Goal: Obtain resource: Download file/media

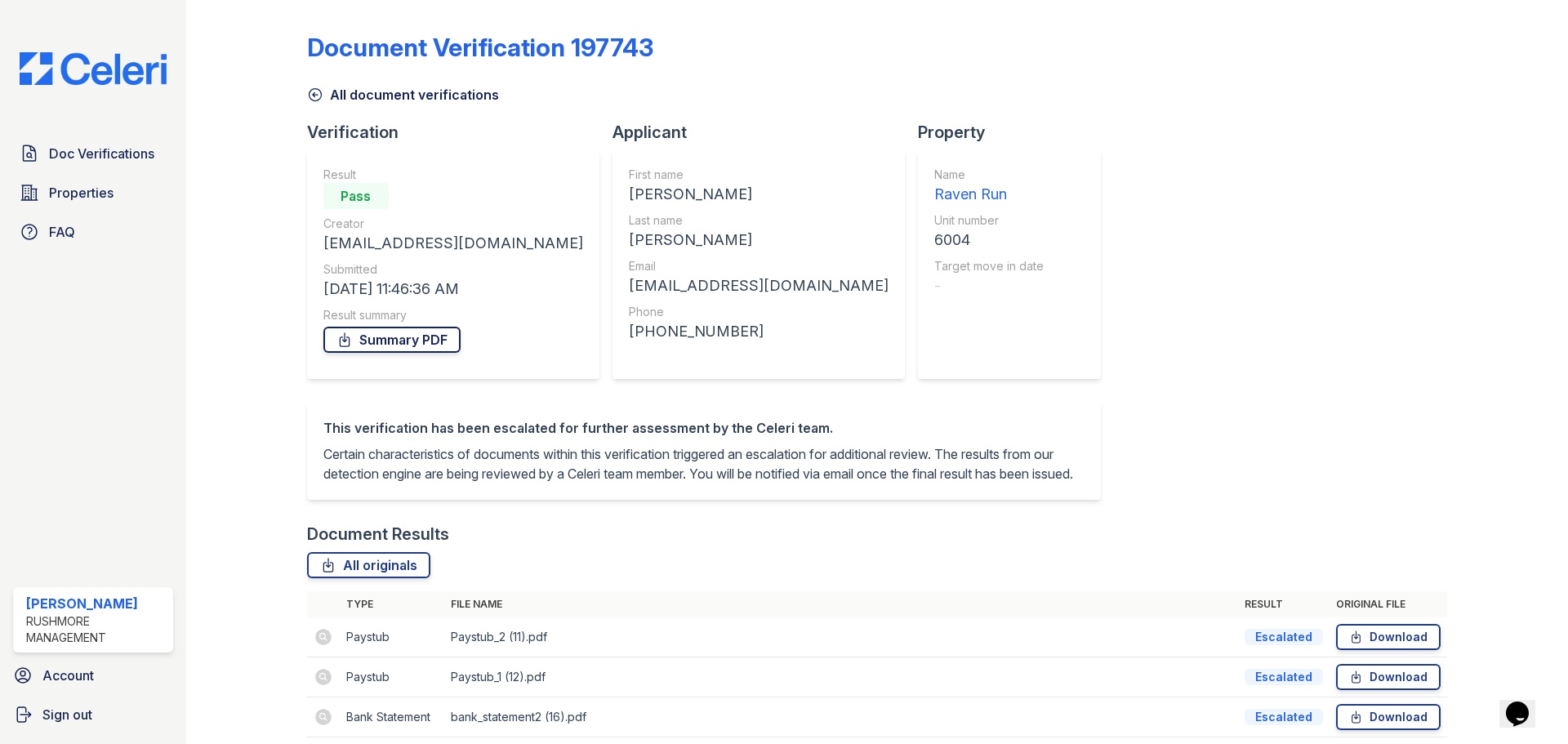
click at [436, 333] on link "Summary PDF" at bounding box center [392, 339] width 137 height 26
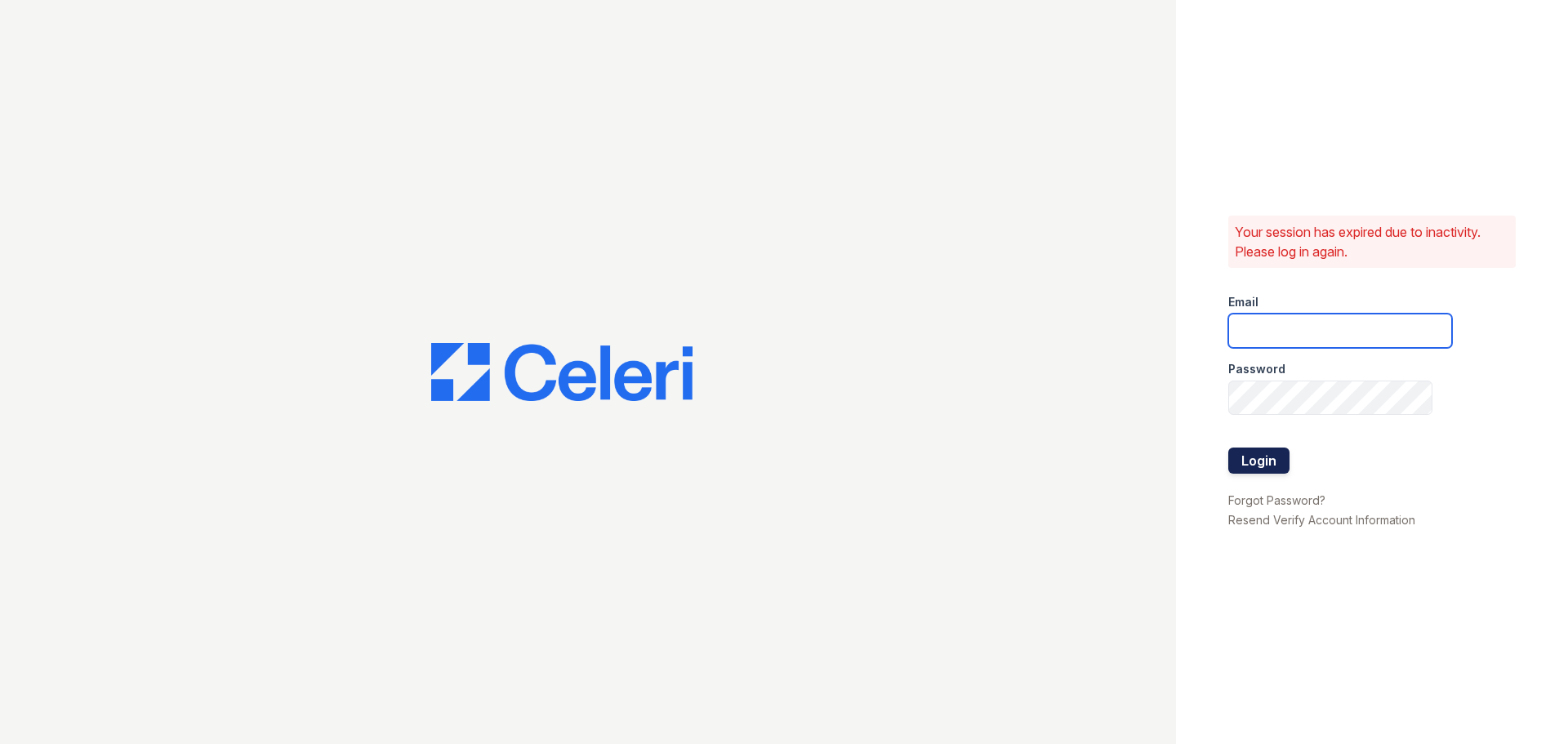
type input "[EMAIL_ADDRESS][DOMAIN_NAME]"
click at [1254, 462] on button "Login" at bounding box center [1259, 460] width 61 height 26
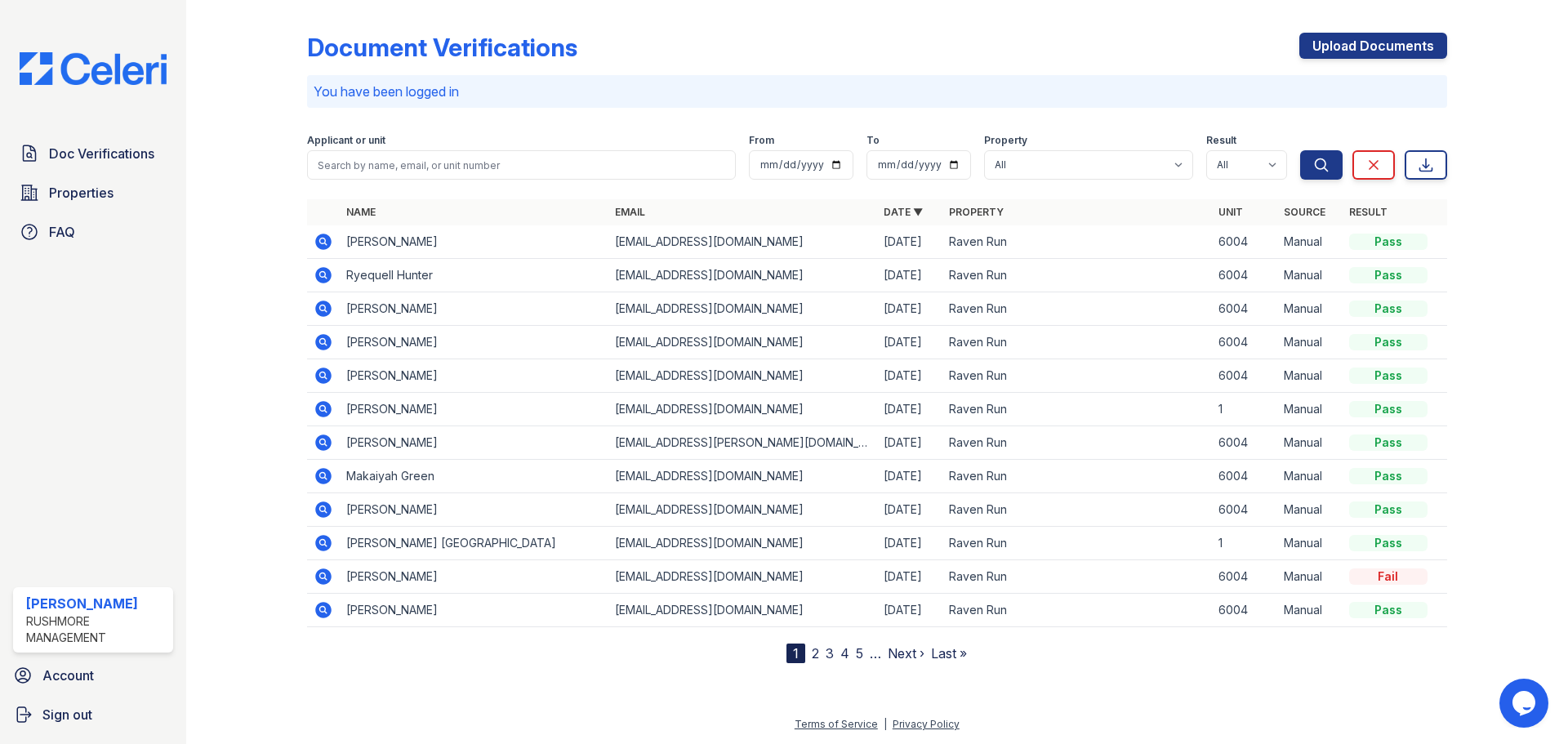
click at [428, 244] on td "Jessie Rodriguez" at bounding box center [474, 242] width 269 height 33
click at [328, 238] on icon at bounding box center [324, 242] width 16 height 16
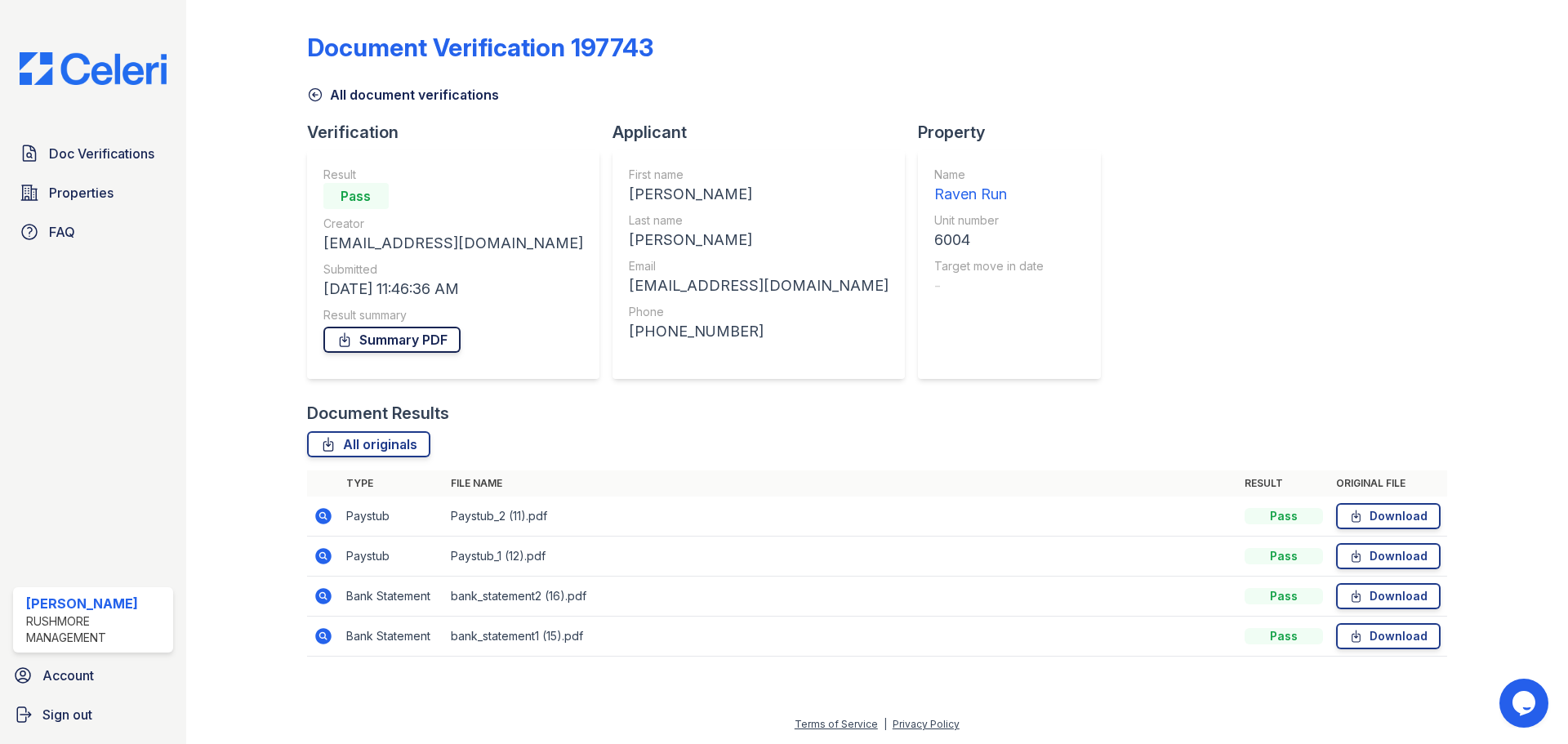
click at [441, 344] on link "Summary PDF" at bounding box center [392, 339] width 137 height 26
